Goal: Task Accomplishment & Management: Complete application form

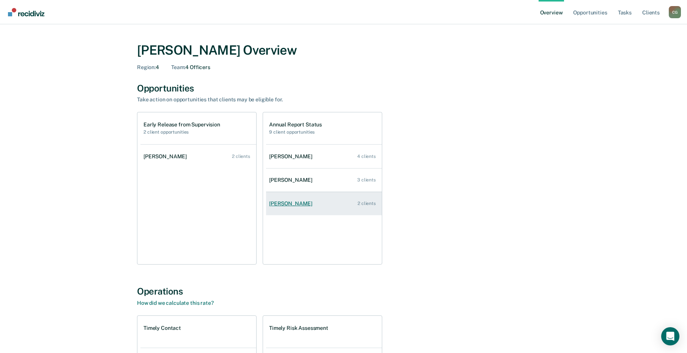
click at [316, 205] on div "[PERSON_NAME]" at bounding box center [292, 204] width 46 height 6
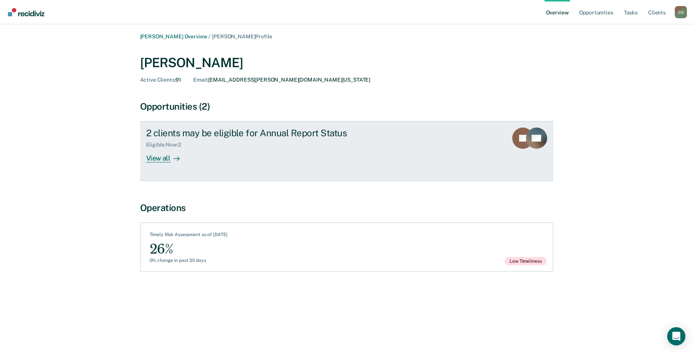
click at [154, 160] on div "View all" at bounding box center [167, 155] width 43 height 15
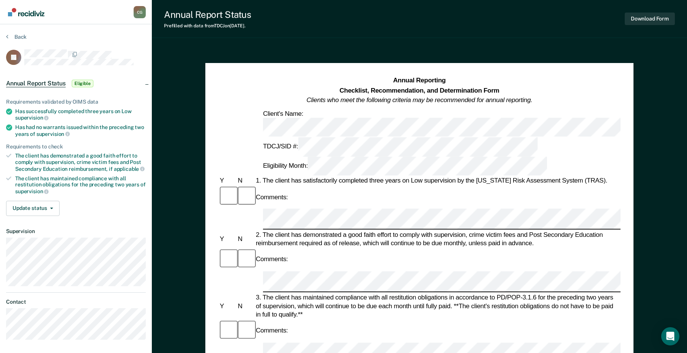
click at [283, 230] on div "2. The client has demonstrated a good faith effort to comply with supervision, …" at bounding box center [437, 238] width 367 height 17
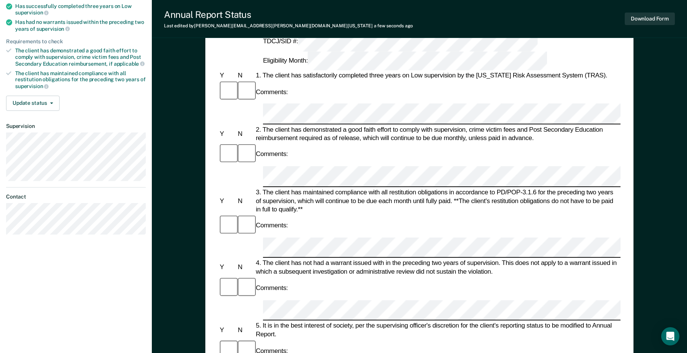
scroll to position [114, 0]
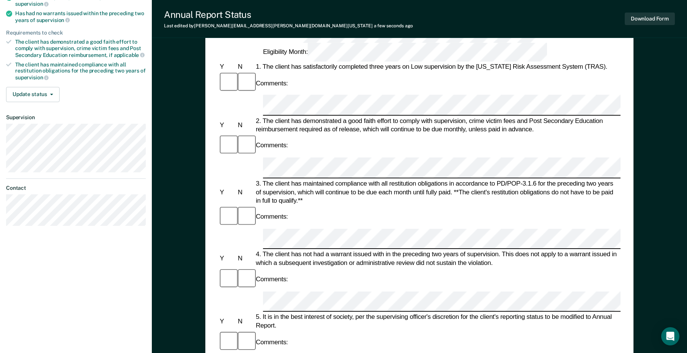
click at [300, 221] on form "Annual Reporting Checklist, Recommendation, and Determination Form Clients who …" at bounding box center [419, 354] width 403 height 784
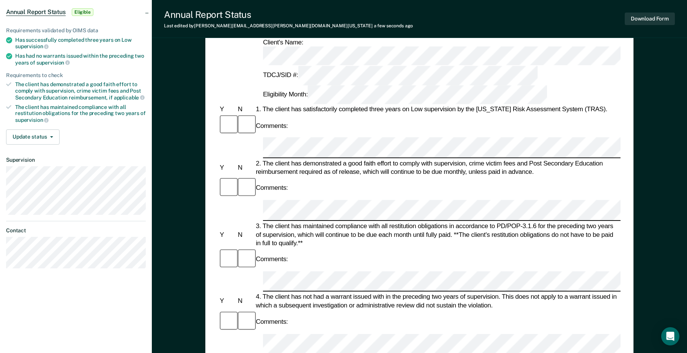
scroll to position [0, 0]
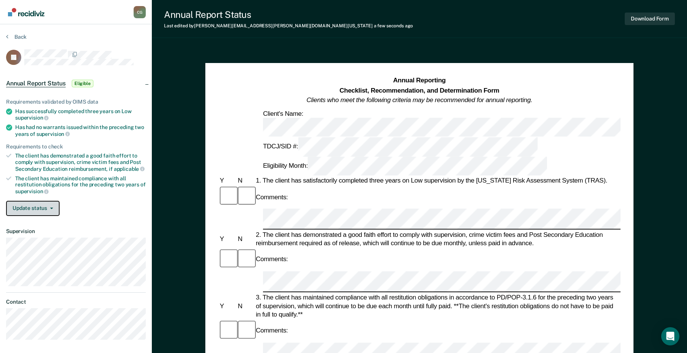
click at [17, 204] on button "Update status" at bounding box center [33, 208] width 54 height 15
click at [93, 197] on div "Requirements validated by OIMS data Has successfully completed three years on L…" at bounding box center [76, 155] width 152 height 136
click at [663, 20] on button "Download Form" at bounding box center [650, 19] width 50 height 13
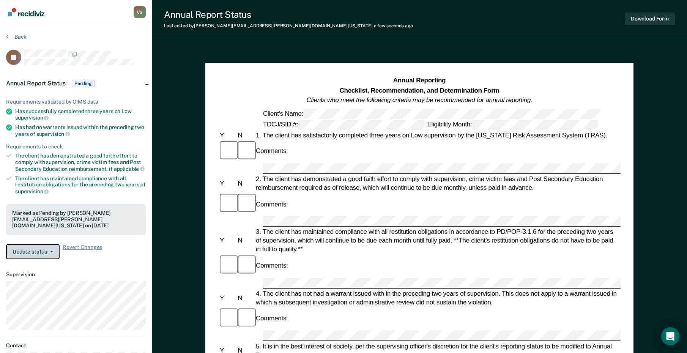
click at [46, 244] on button "Update status" at bounding box center [33, 251] width 54 height 15
click at [13, 34] on button "Back" at bounding box center [16, 36] width 21 height 7
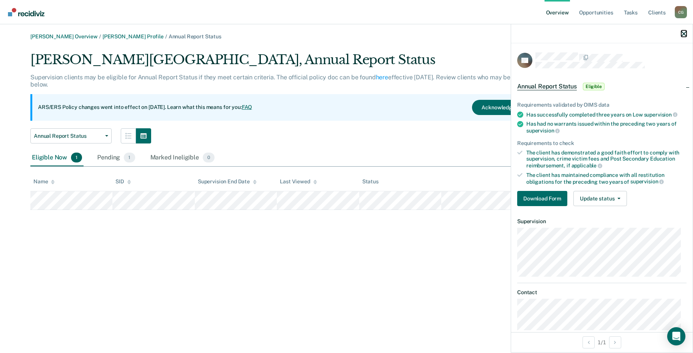
click at [682, 33] on icon "button" at bounding box center [683, 33] width 5 height 5
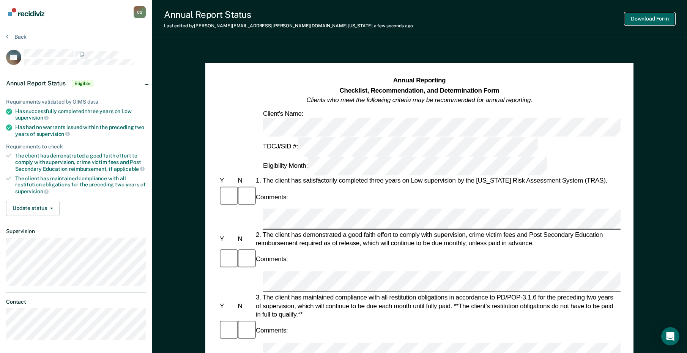
click at [661, 19] on button "Download Form" at bounding box center [650, 19] width 50 height 13
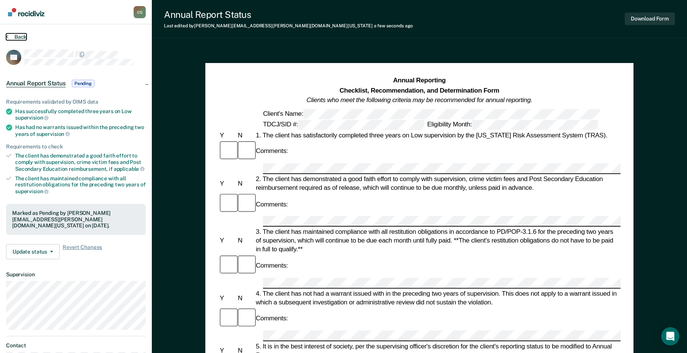
click at [8, 34] on icon at bounding box center [7, 36] width 2 height 6
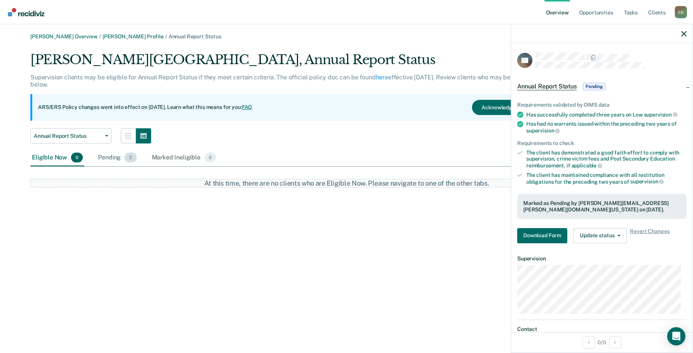
click at [112, 160] on div "Pending 2" at bounding box center [116, 158] width 41 height 17
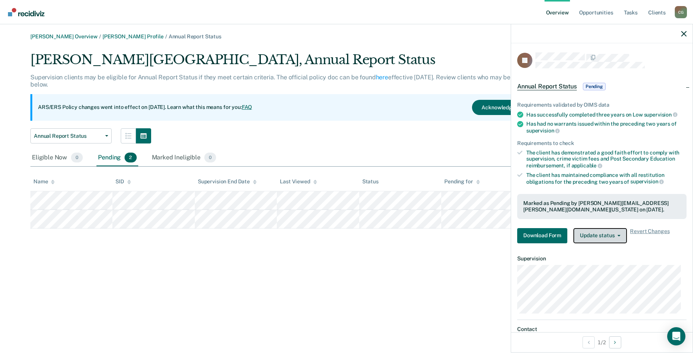
click at [600, 235] on button "Update status" at bounding box center [601, 235] width 54 height 15
click at [537, 234] on button "Download Form" at bounding box center [542, 235] width 50 height 15
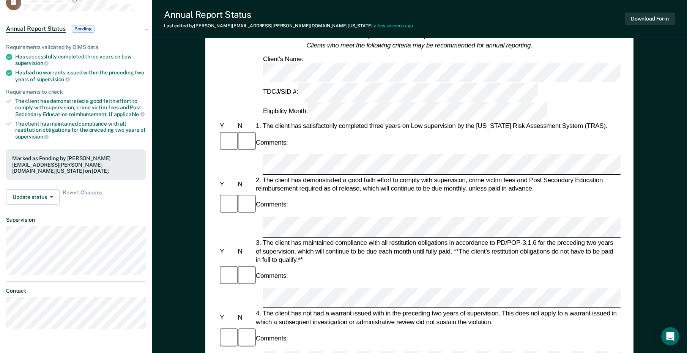
scroll to position [38, 0]
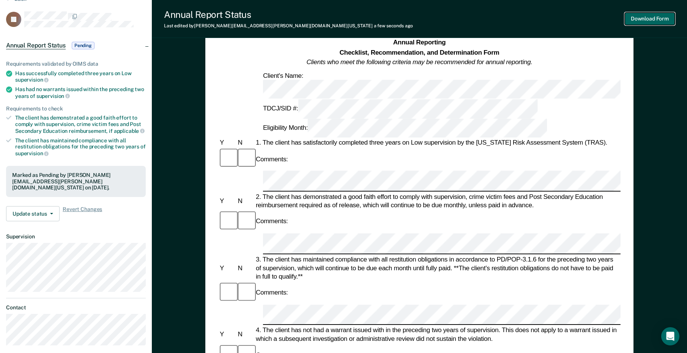
click at [658, 21] on button "Download Form" at bounding box center [650, 19] width 50 height 13
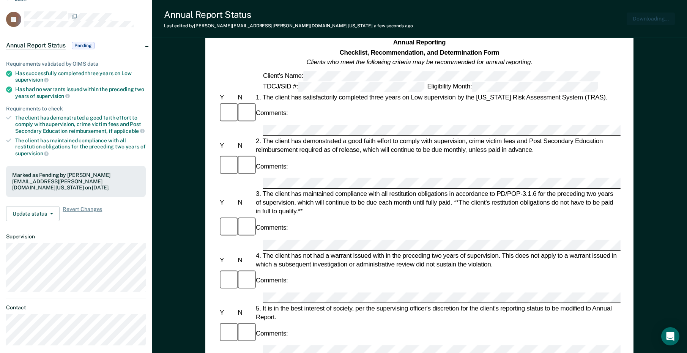
scroll to position [0, 0]
